Goal: Find specific page/section: Find specific page/section

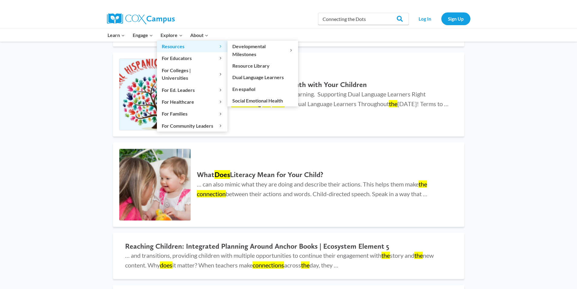
scroll to position [314, 0]
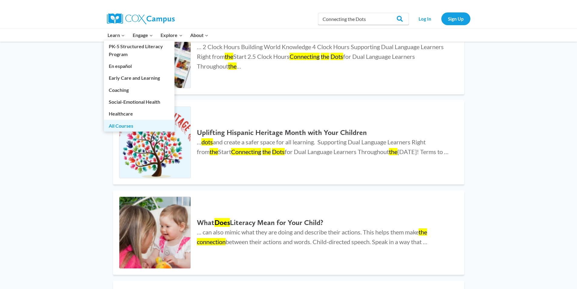
click at [121, 127] on link "All Courses" at bounding box center [139, 126] width 71 height 12
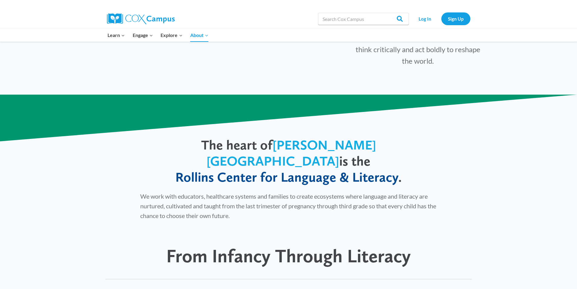
scroll to position [151, 0]
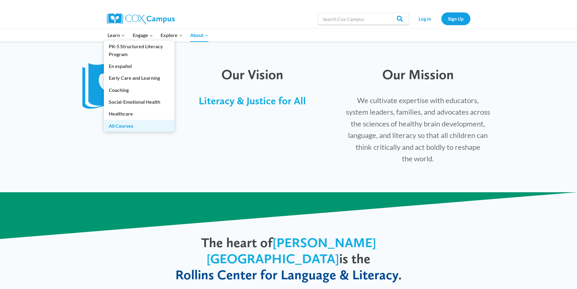
click at [117, 126] on link "All Courses" at bounding box center [139, 126] width 71 height 12
